Goal: Check status: Check status

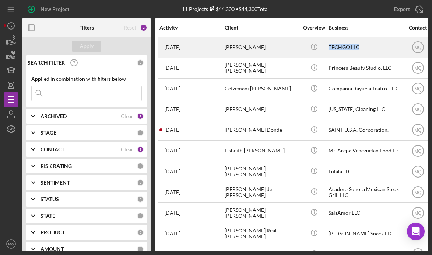
drag, startPoint x: 364, startPoint y: 49, endPoint x: 325, endPoint y: 48, distance: 39.5
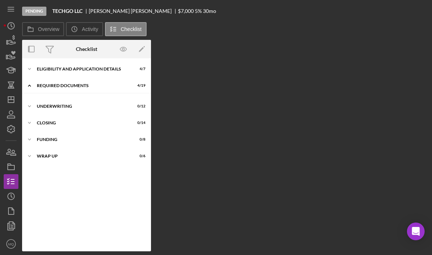
scroll to position [6, 0]
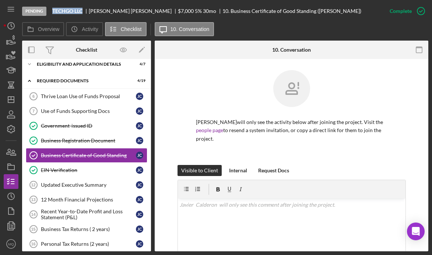
drag, startPoint x: 83, startPoint y: 13, endPoint x: 51, endPoint y: 13, distance: 32.8
click at [51, 13] on div "Pending TECHGO LLC [PERSON_NAME] $7,000 $7,000 5 % 30 mo 10. Business Certifica…" at bounding box center [202, 11] width 361 height 22
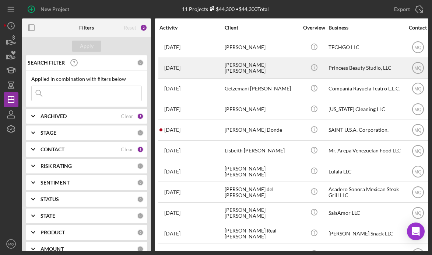
click at [247, 69] on div "[PERSON_NAME] [PERSON_NAME]" at bounding box center [262, 68] width 74 height 20
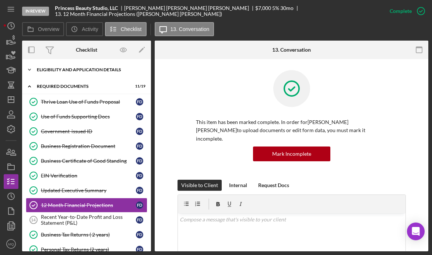
click at [84, 66] on div "Icon/Expander Eligibility and Application Details 7 / 7" at bounding box center [86, 69] width 129 height 15
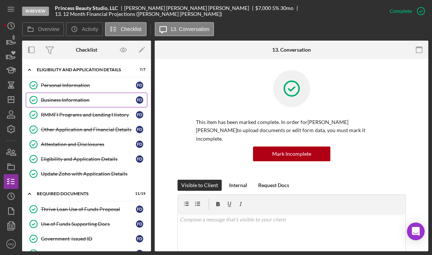
click at [66, 101] on div "Business Information" at bounding box center [88, 100] width 95 height 6
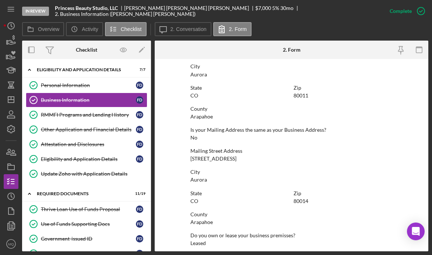
scroll to position [354, 0]
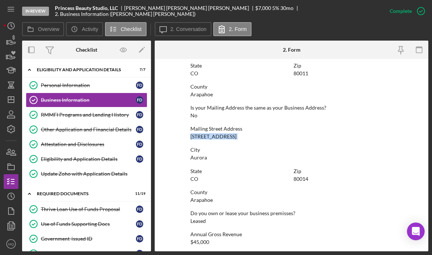
drag, startPoint x: 190, startPoint y: 135, endPoint x: 265, endPoint y: 141, distance: 75.4
click at [265, 141] on div "To edit this form you must mark this item incomplete Business Name Princess Bea…" at bounding box center [292, 24] width 203 height 633
copy div "[STREET_ADDRESS]"
